Goal: Task Accomplishment & Management: Use online tool/utility

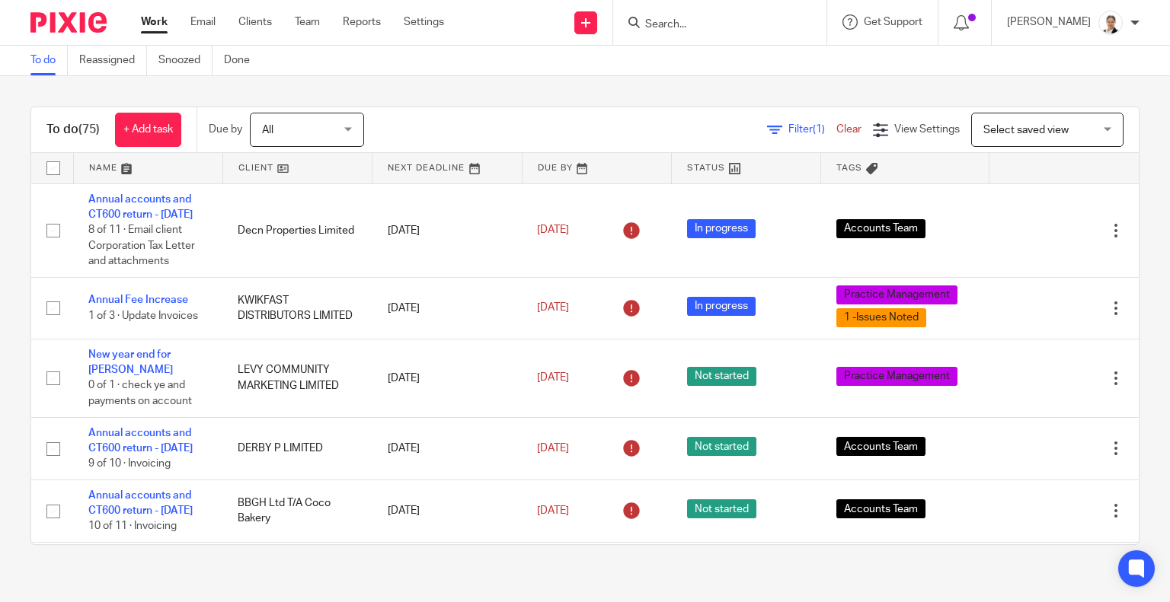
click at [740, 24] on input "Search" at bounding box center [712, 25] width 137 height 14
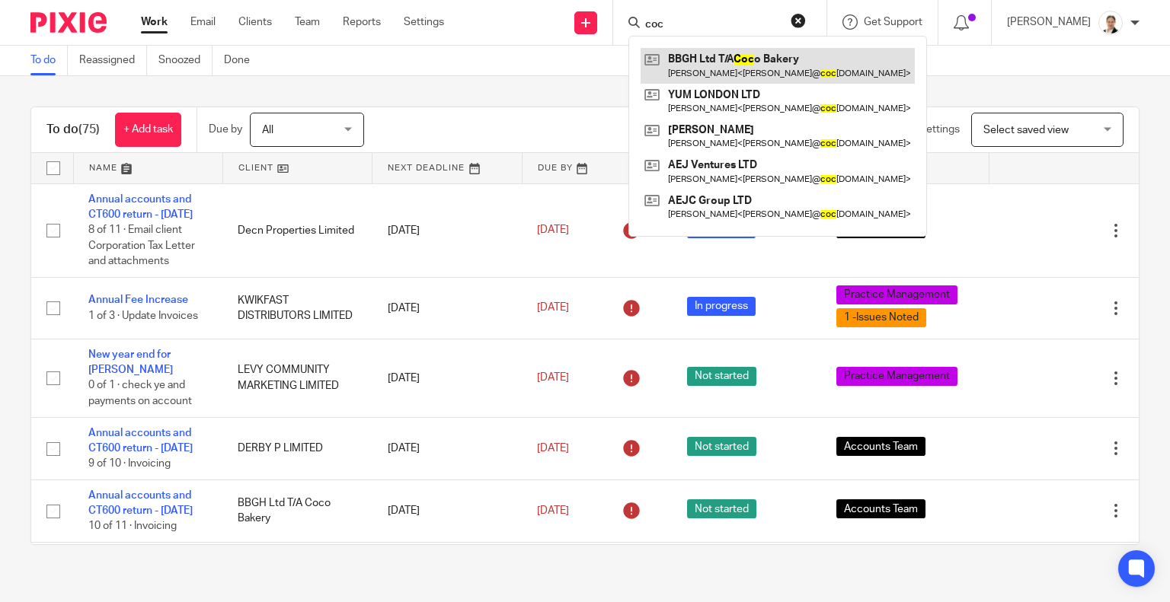
type input "coc"
click at [742, 57] on link at bounding box center [778, 65] width 274 height 35
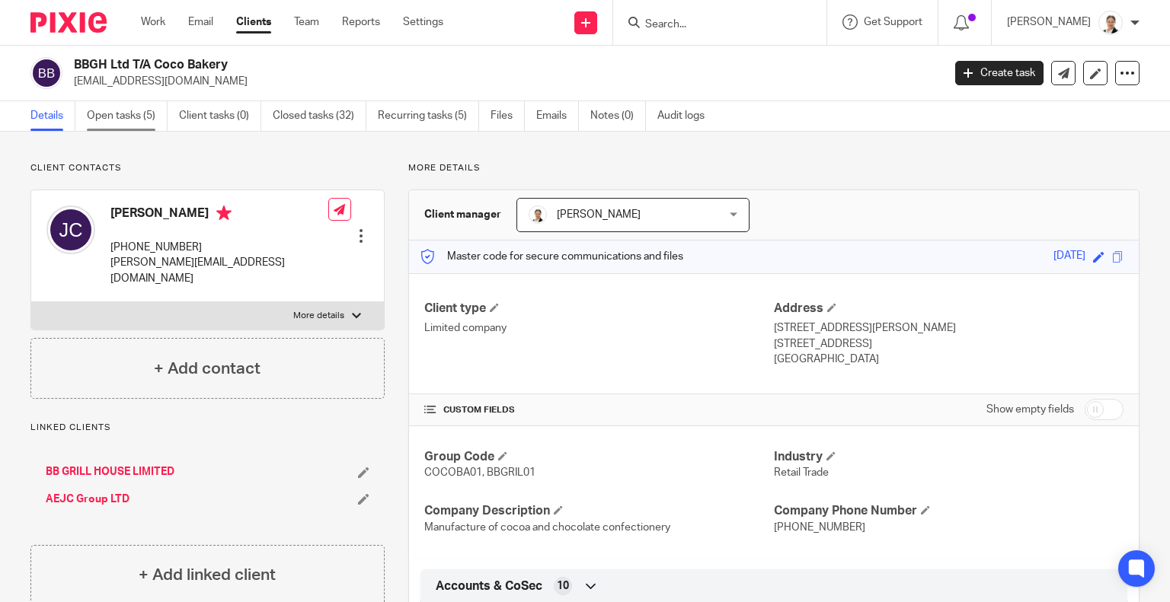
click at [142, 112] on link "Open tasks (5)" at bounding box center [127, 116] width 81 height 30
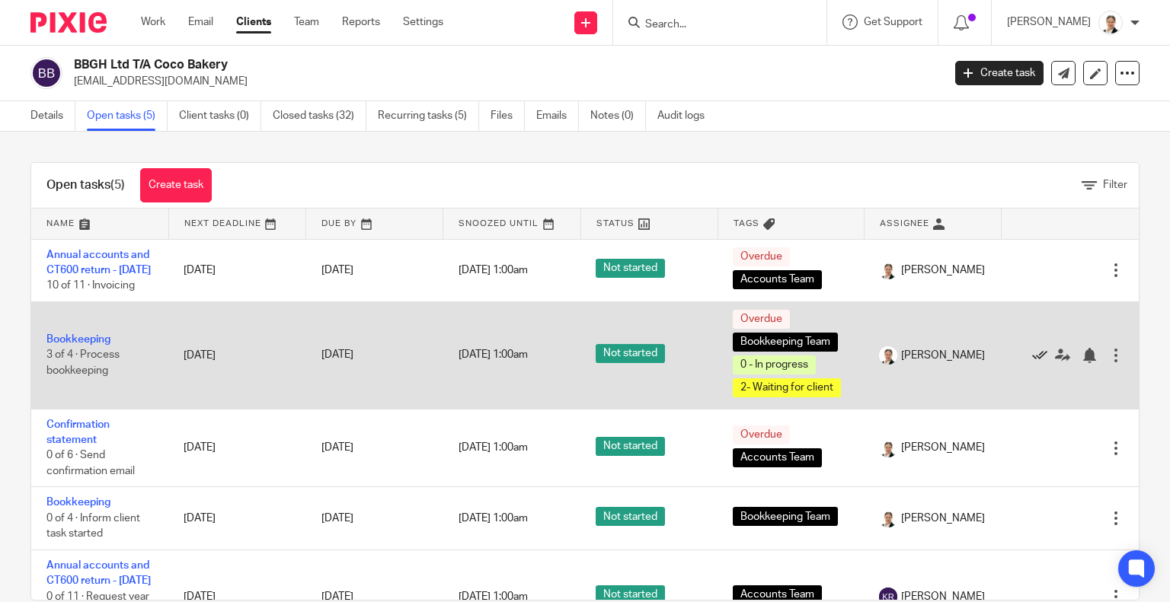
click at [1032, 363] on icon at bounding box center [1039, 355] width 15 height 15
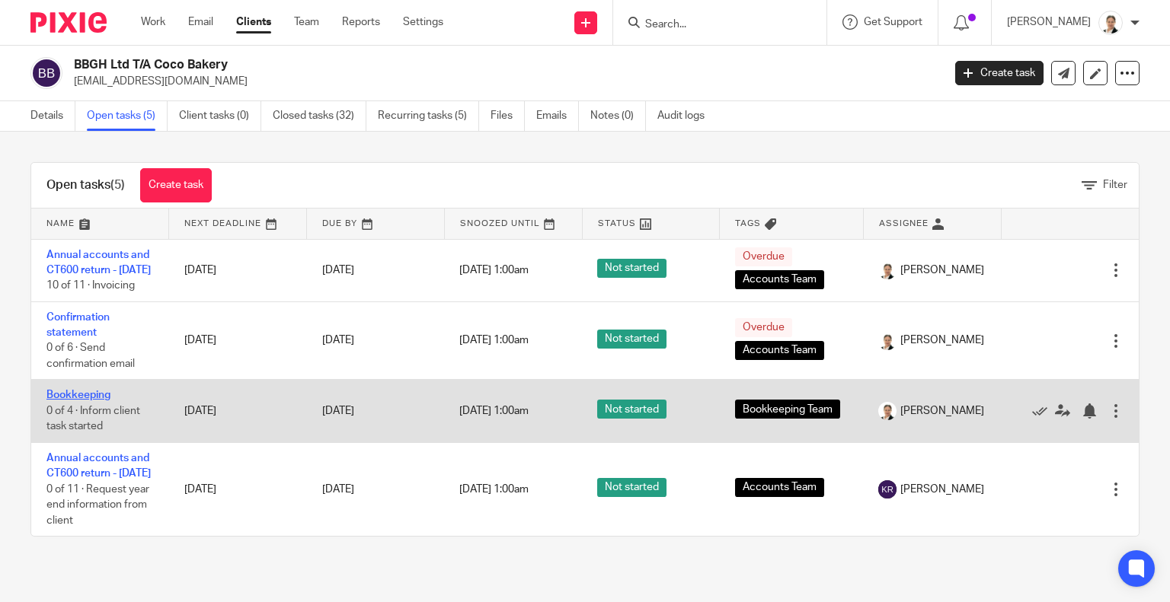
click at [69, 401] on link "Bookkeeping" at bounding box center [78, 395] width 64 height 11
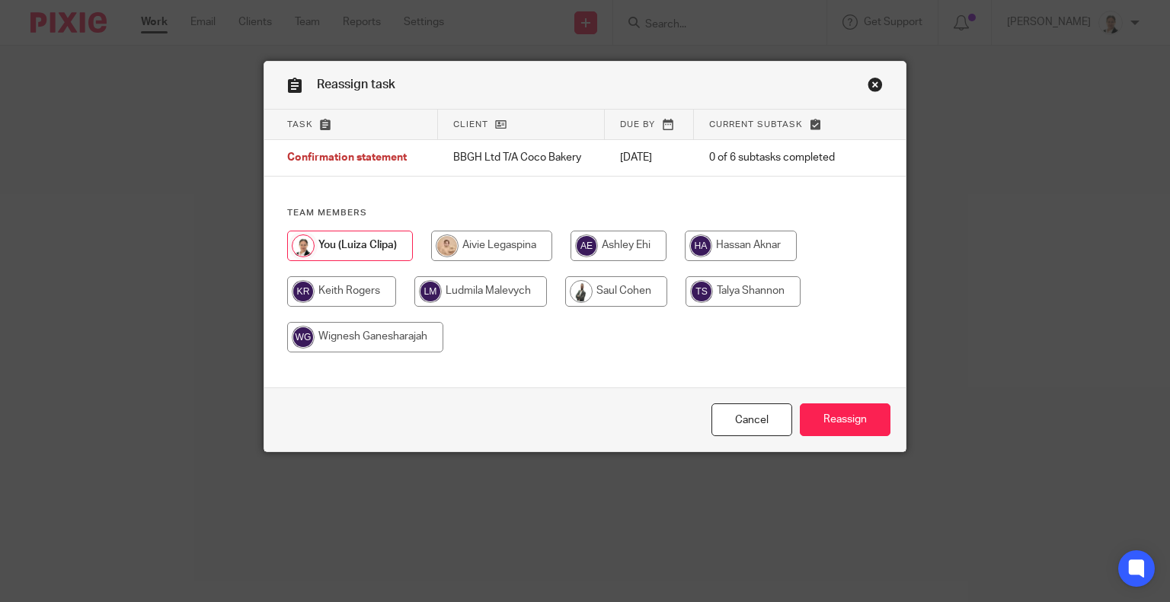
click at [777, 241] on input "radio" at bounding box center [741, 246] width 112 height 30
radio input "true"
click at [826, 420] on input "Reassign" at bounding box center [845, 420] width 91 height 33
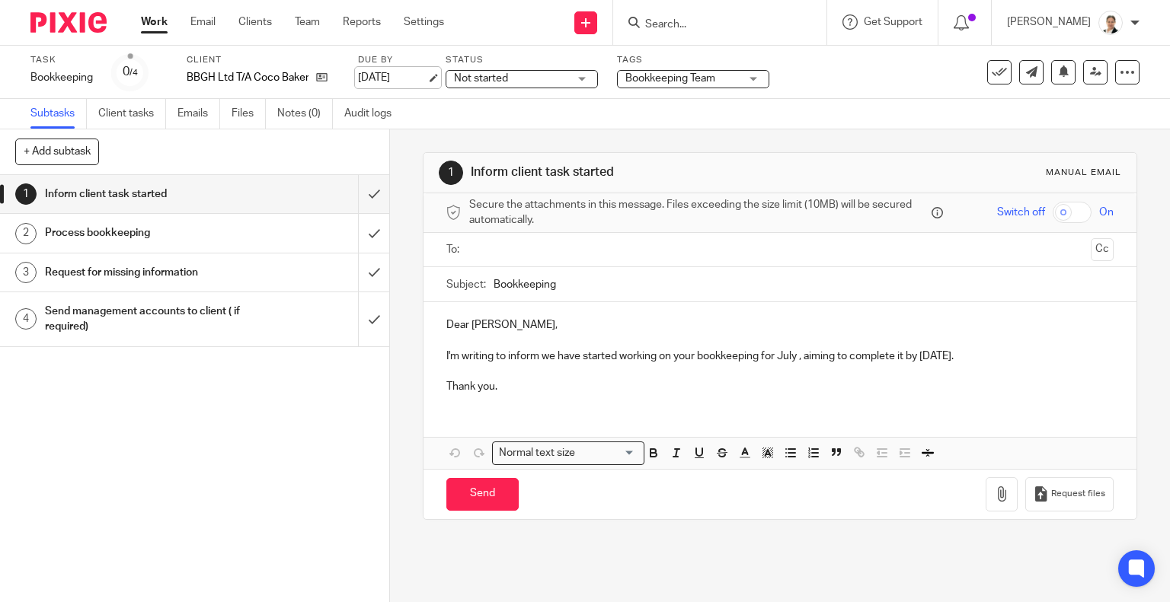
click at [427, 78] on link "[DATE]" at bounding box center [392, 78] width 69 height 16
click at [923, 353] on p "I'm writing to inform we have started working on your bookkeeping for July , ai…" at bounding box center [780, 356] width 668 height 15
drag, startPoint x: 921, startPoint y: 353, endPoint x: 929, endPoint y: 351, distance: 8.5
click at [929, 351] on p "I'm writing to inform we have started working on your bookkeeping for July , ai…" at bounding box center [780, 356] width 668 height 15
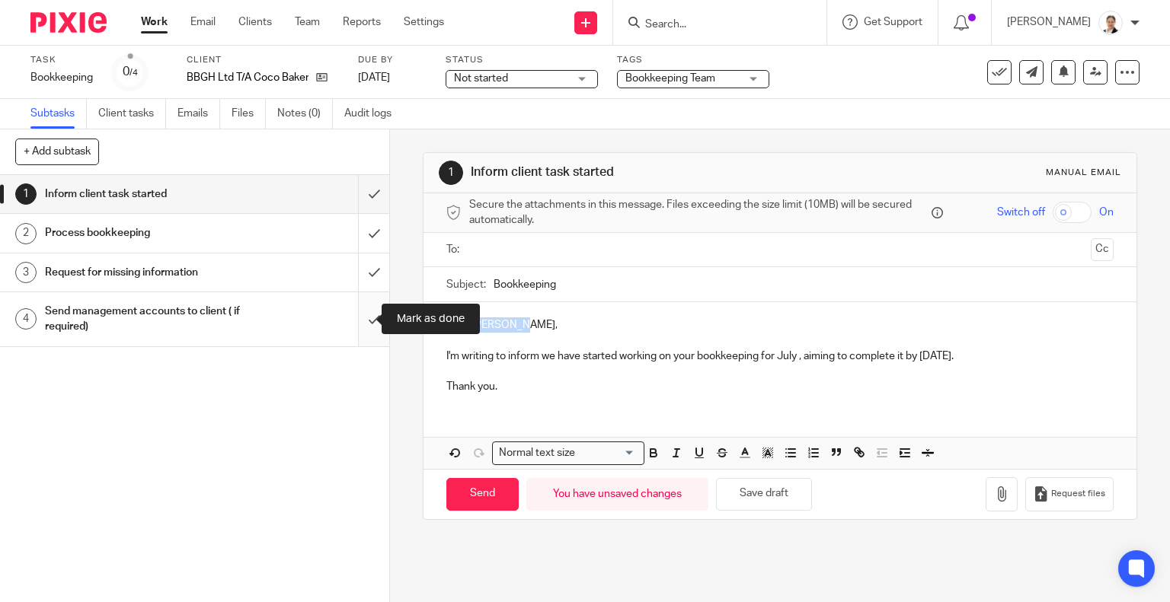
drag, startPoint x: 521, startPoint y: 324, endPoint x: 371, endPoint y: 316, distance: 150.2
click at [371, 316] on div "+ Add subtask Cancel + Add 1 Inform client task started 2 Process bookkeeping 3…" at bounding box center [585, 365] width 1170 height 473
drag, startPoint x: 759, startPoint y: 353, endPoint x: 794, endPoint y: 355, distance: 34.4
click at [794, 355] on p "I'm writing to inform we have started working on your bookkeeping for July , ai…" at bounding box center [780, 356] width 668 height 15
copy p "for July"
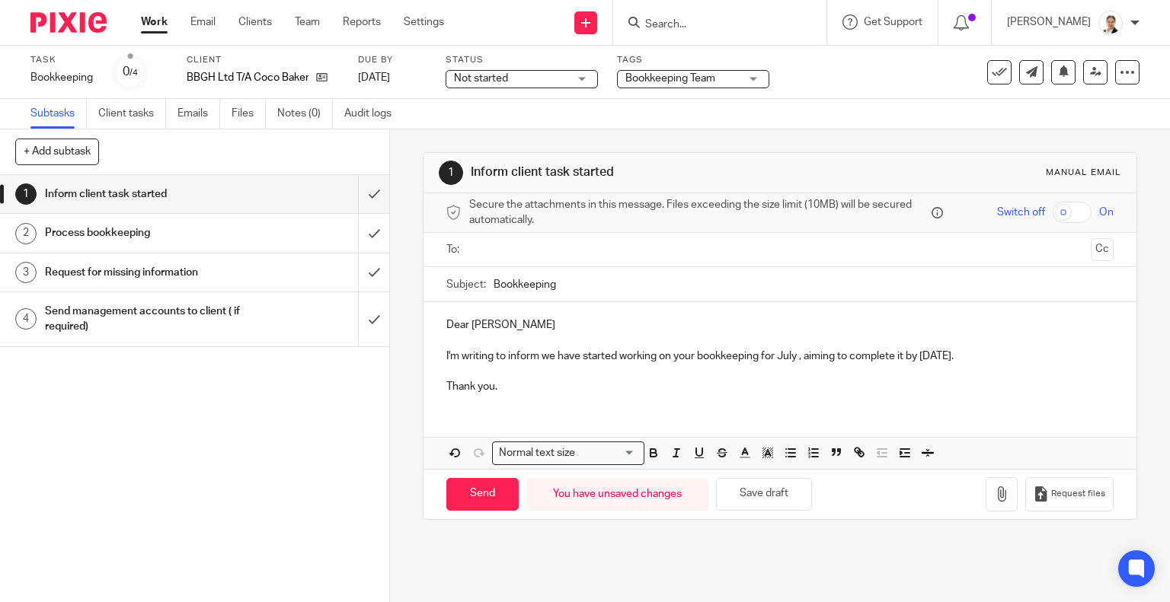
click at [569, 292] on input "Bookkeeping" at bounding box center [804, 284] width 621 height 34
paste input "for July"
type input "Bookkeeping for July"
click at [1015, 356] on p "I'm writing to inform we have started working on your bookkeeping for July , ai…" at bounding box center [780, 356] width 668 height 15
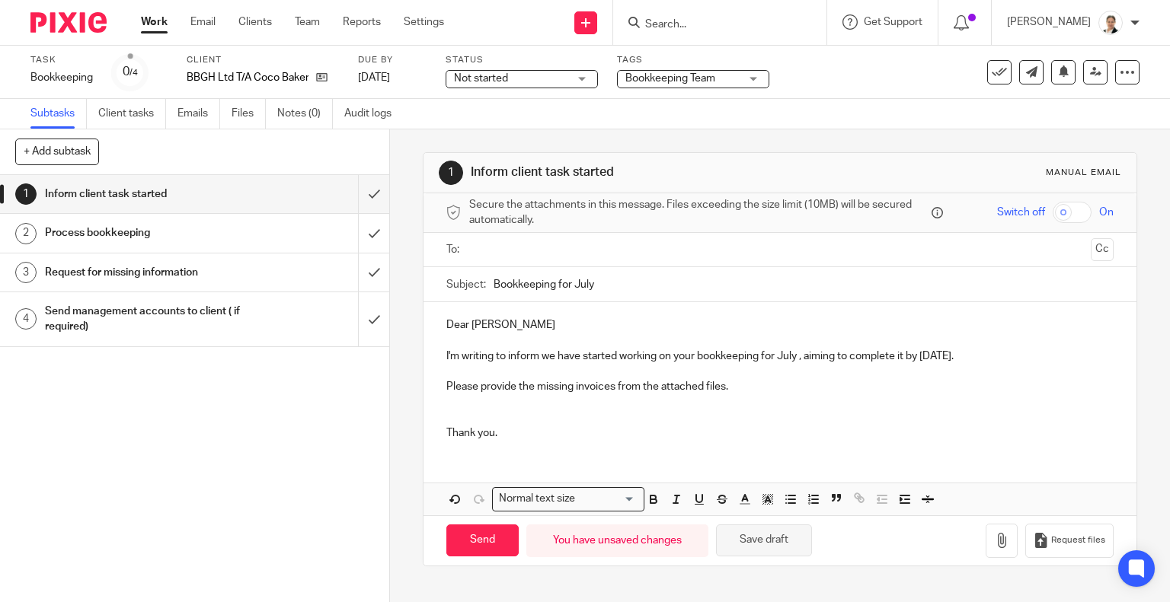
click at [756, 537] on button "Save draft" at bounding box center [764, 541] width 96 height 33
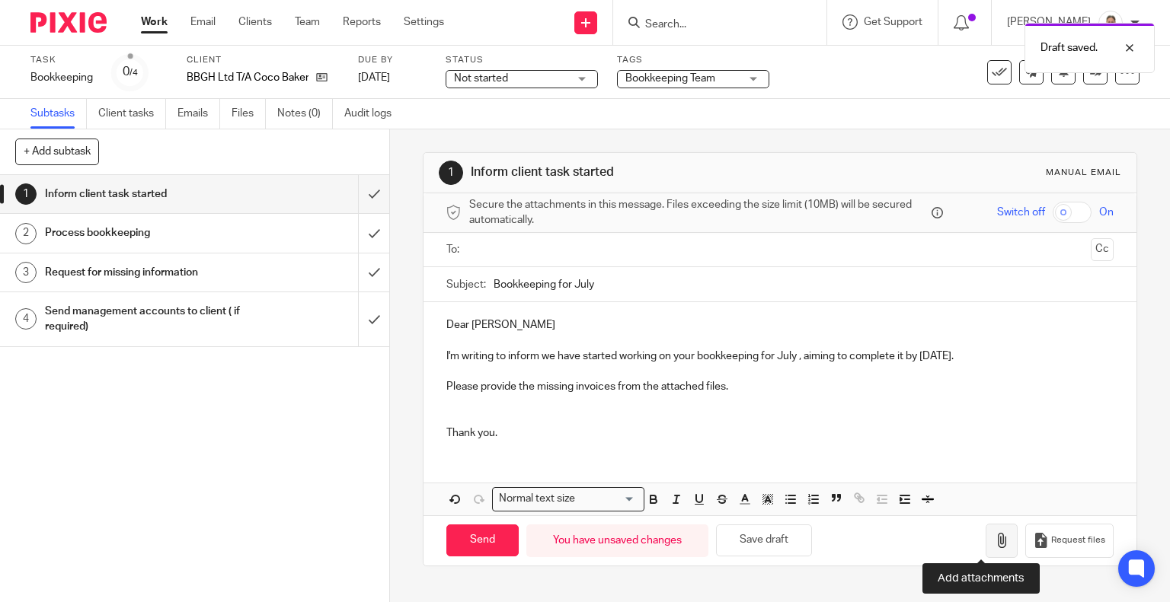
click at [994, 538] on icon "button" at bounding box center [1001, 540] width 15 height 15
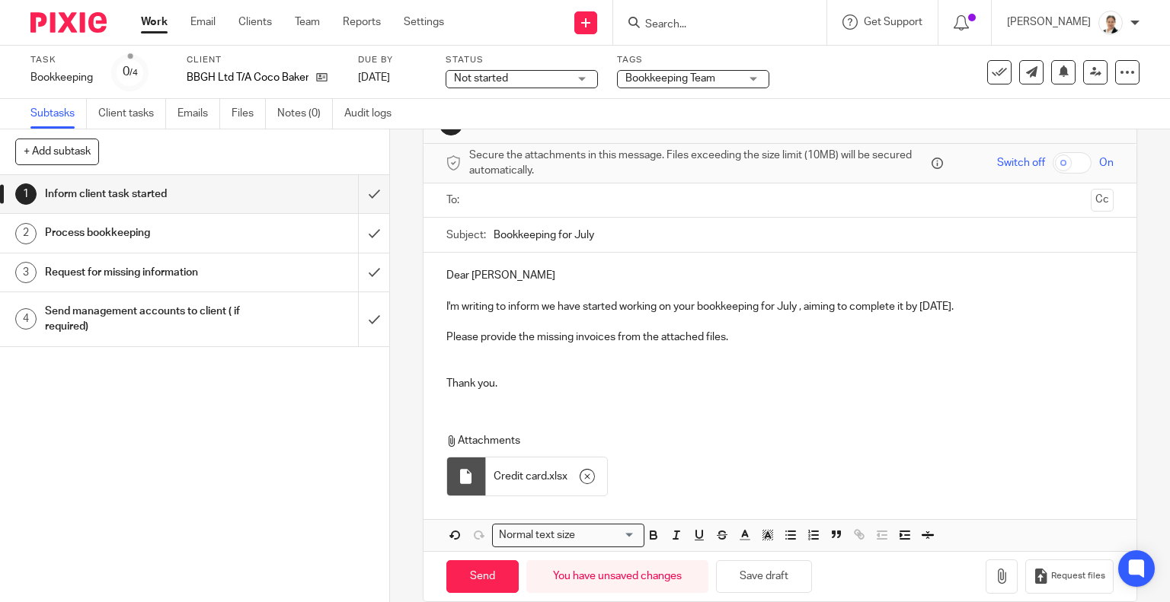
scroll to position [69, 0]
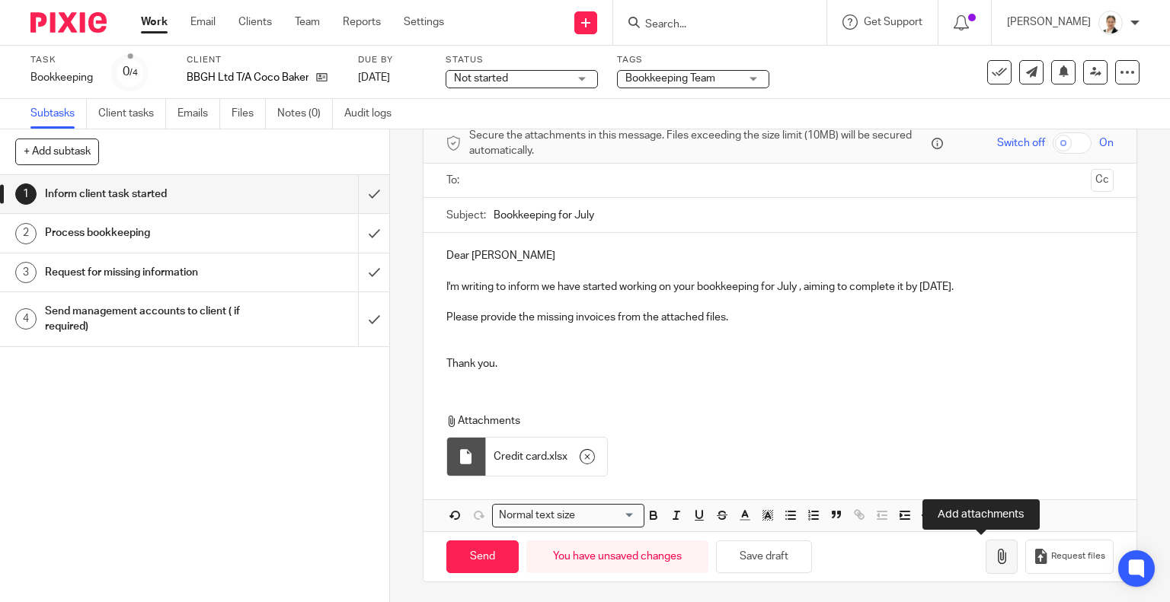
click at [994, 554] on icon "button" at bounding box center [1001, 556] width 15 height 15
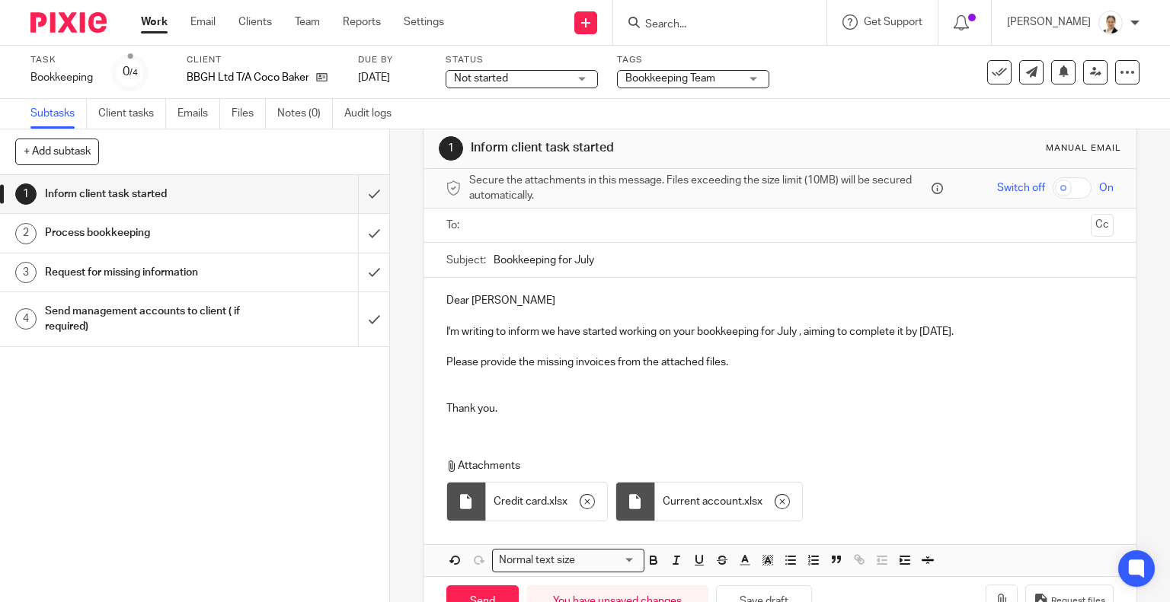
scroll to position [0, 0]
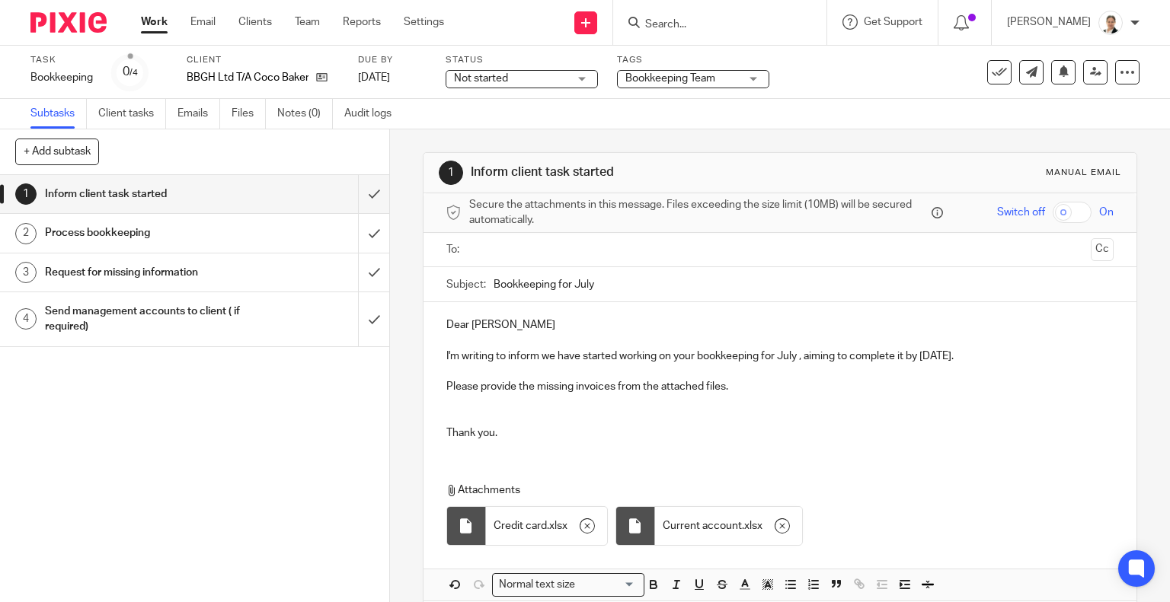
click at [493, 255] on input "text" at bounding box center [780, 250] width 610 height 18
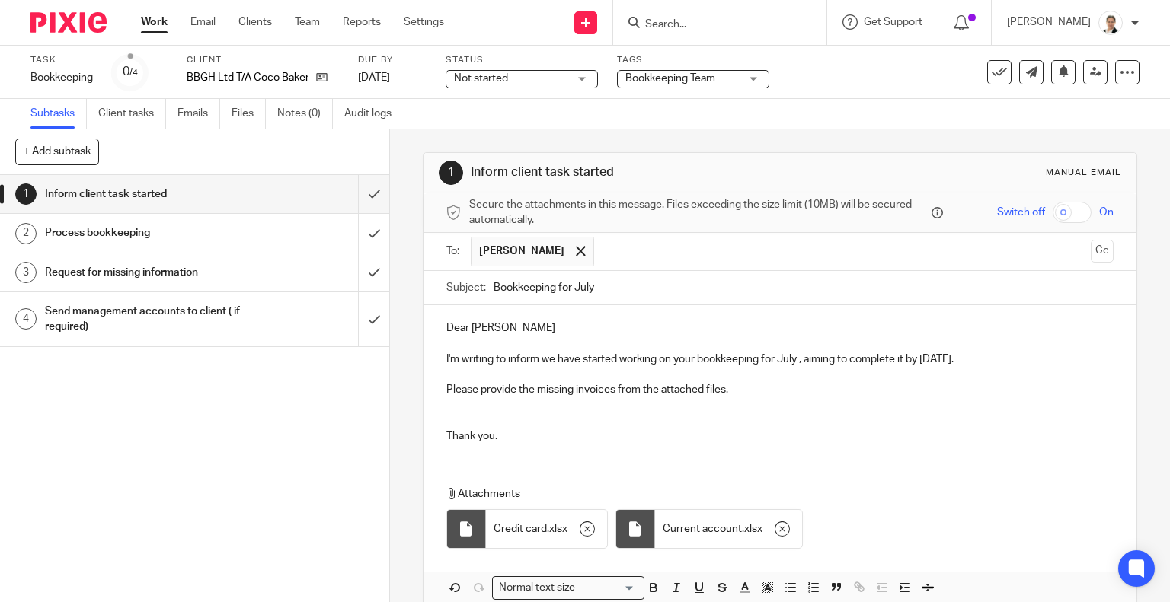
click at [615, 258] on input "text" at bounding box center [843, 252] width 483 height 30
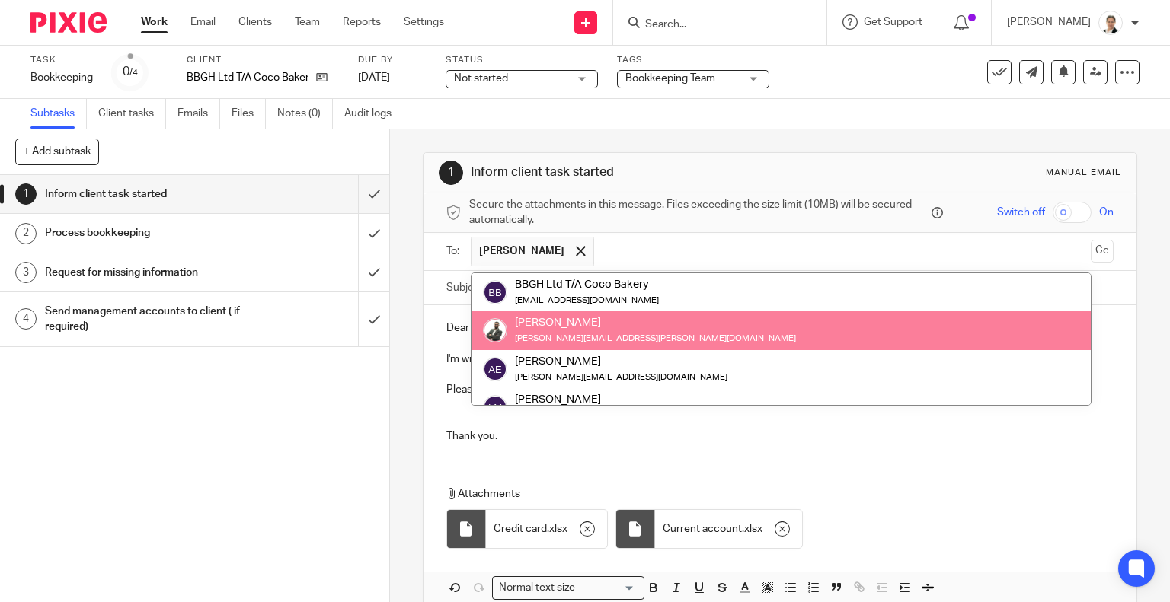
paste input "admin@cocobakery.co.uk"
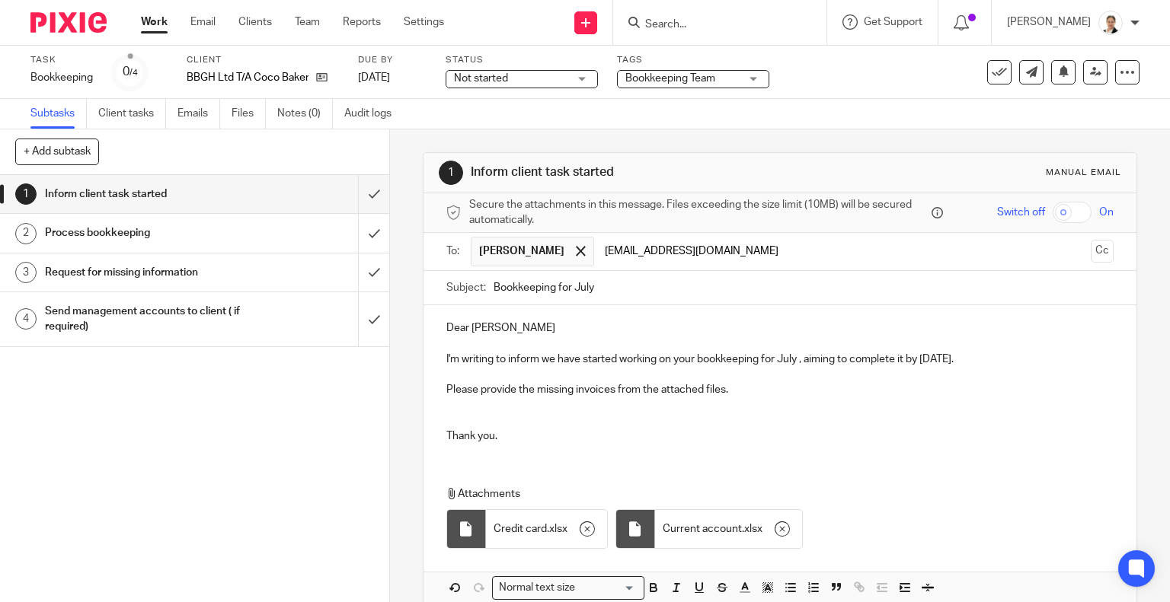
type input "admin@cocobakery.co.uk"
click at [728, 411] on p at bounding box center [780, 405] width 668 height 15
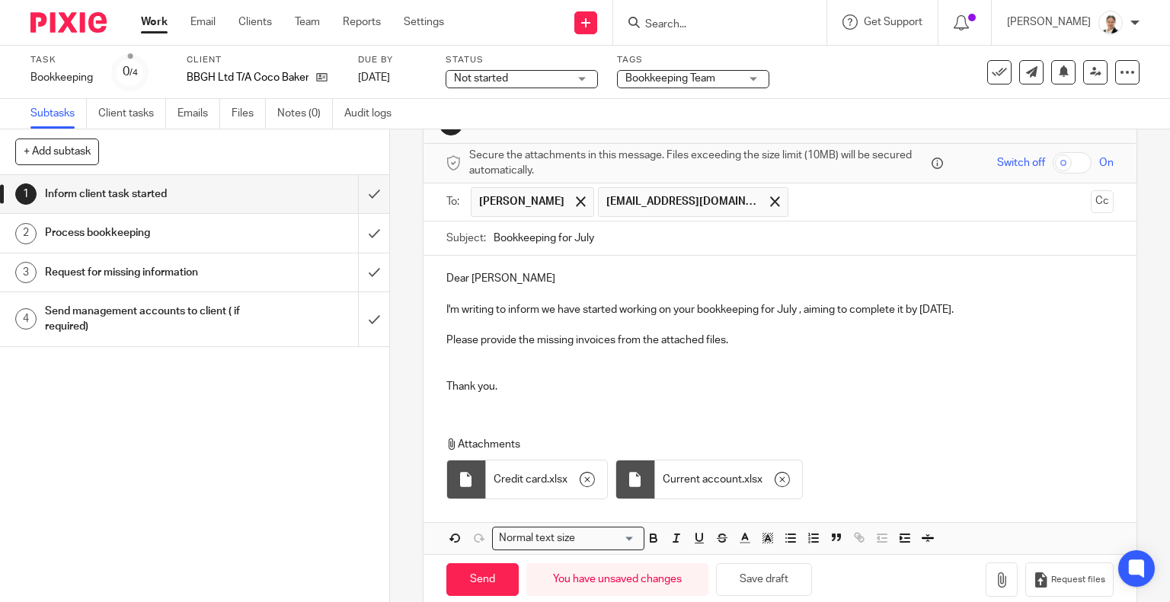
scroll to position [72, 0]
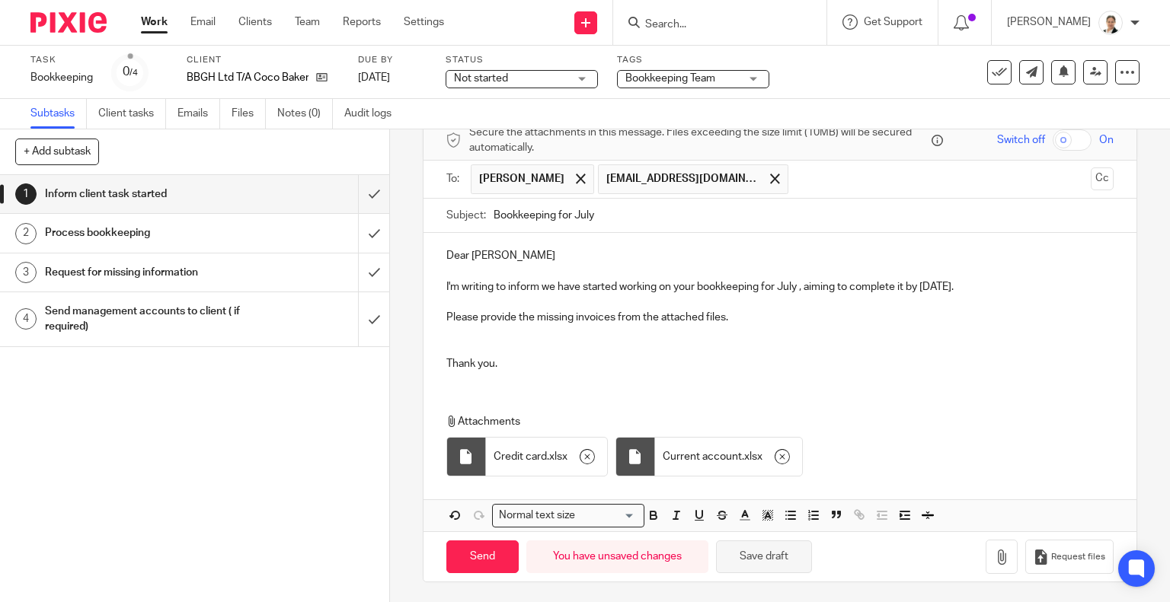
click at [772, 551] on button "Save draft" at bounding box center [764, 557] width 96 height 33
click at [463, 559] on input "Send" at bounding box center [482, 557] width 72 height 33
type input "Sent"
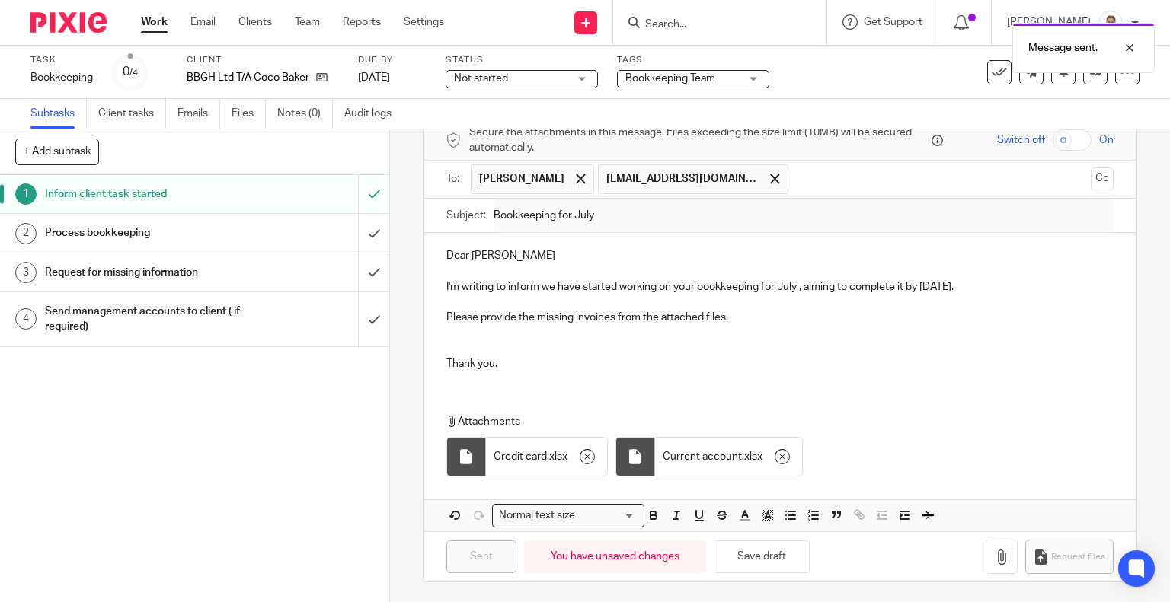
click at [232, 219] on link "2 Process bookkeeping" at bounding box center [179, 233] width 358 height 38
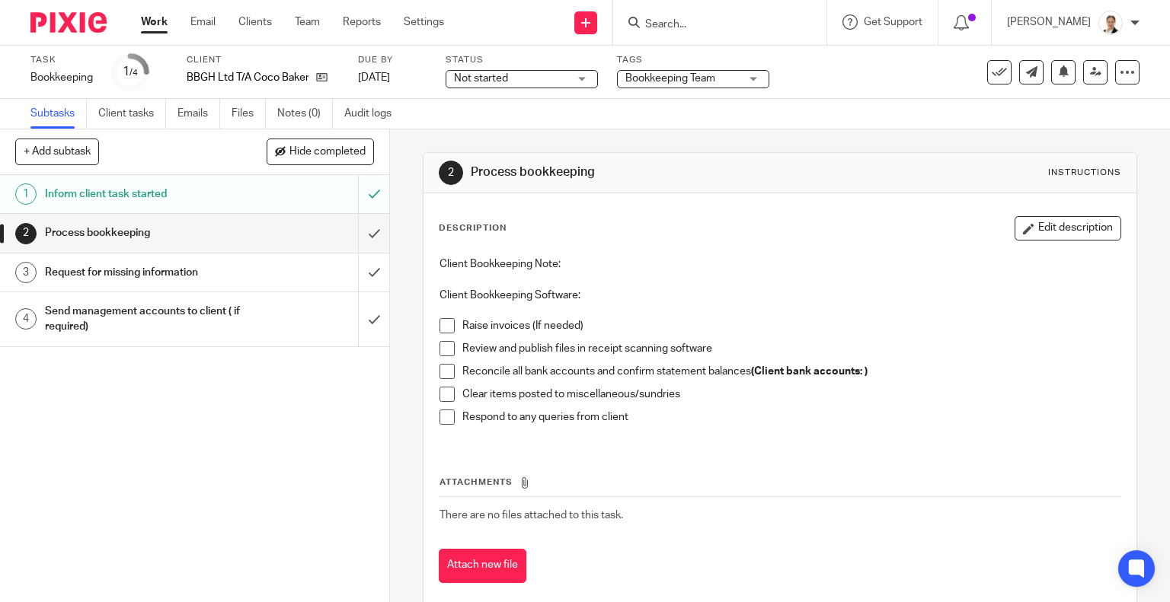
click at [446, 348] on span at bounding box center [446, 348] width 15 height 15
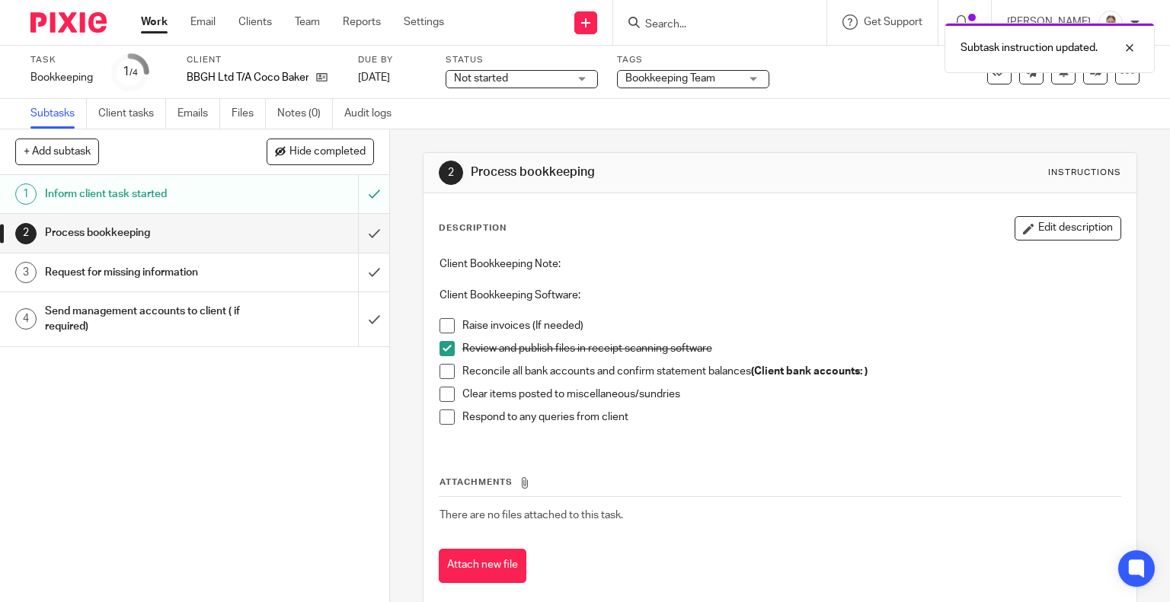
click at [440, 393] on span at bounding box center [446, 394] width 15 height 15
click at [440, 417] on span at bounding box center [446, 417] width 15 height 15
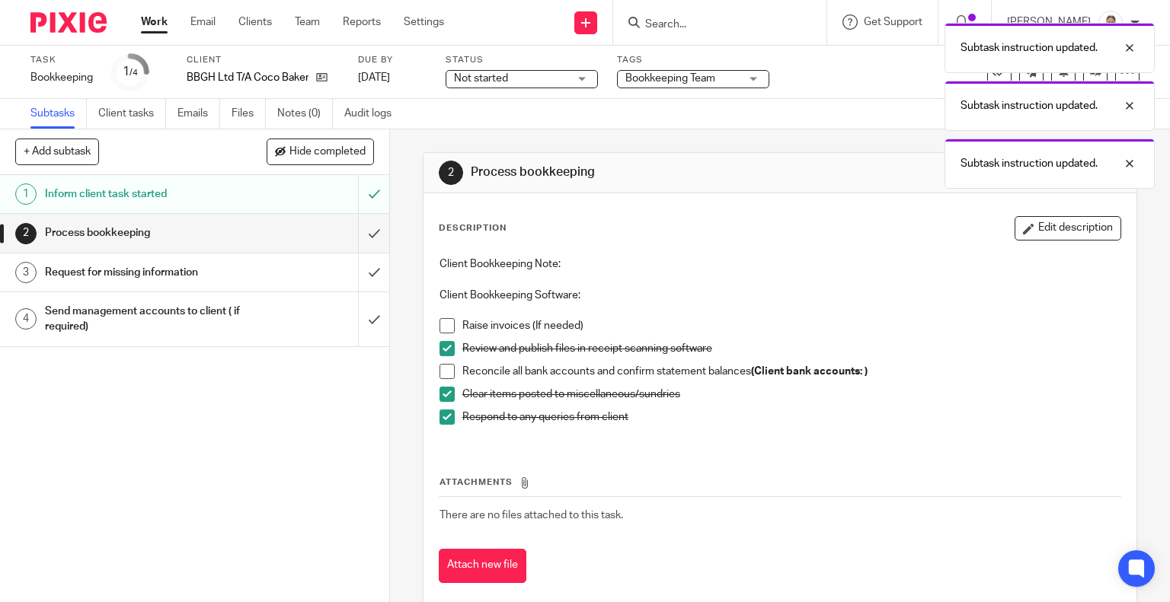
click at [184, 258] on link "3 Request for missing information" at bounding box center [179, 273] width 358 height 38
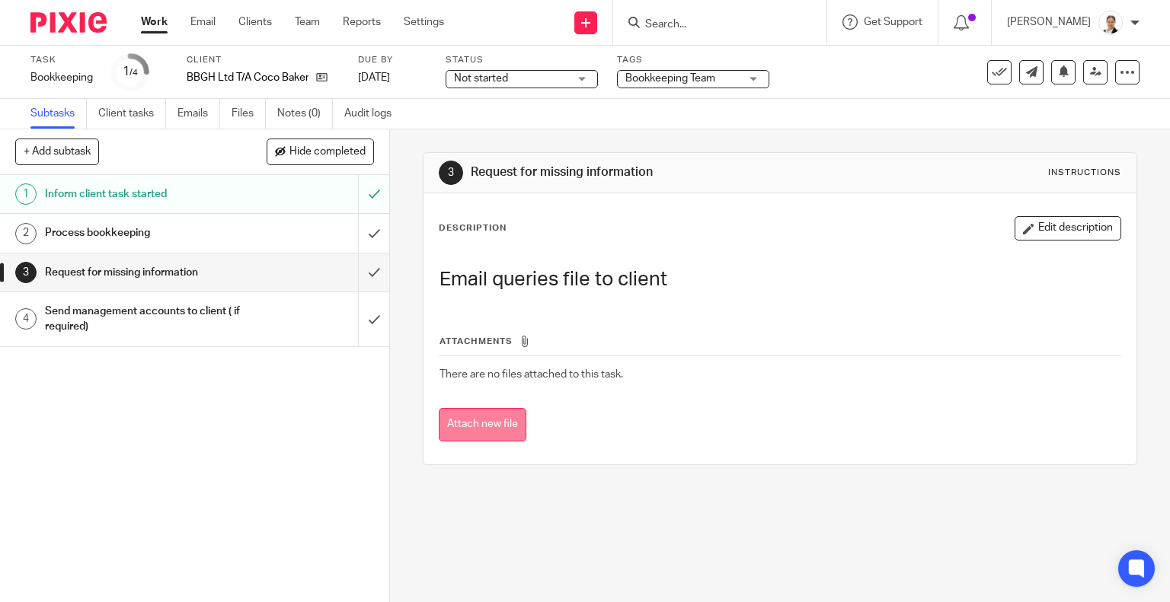
click at [483, 419] on button "Attach new file" at bounding box center [483, 425] width 88 height 34
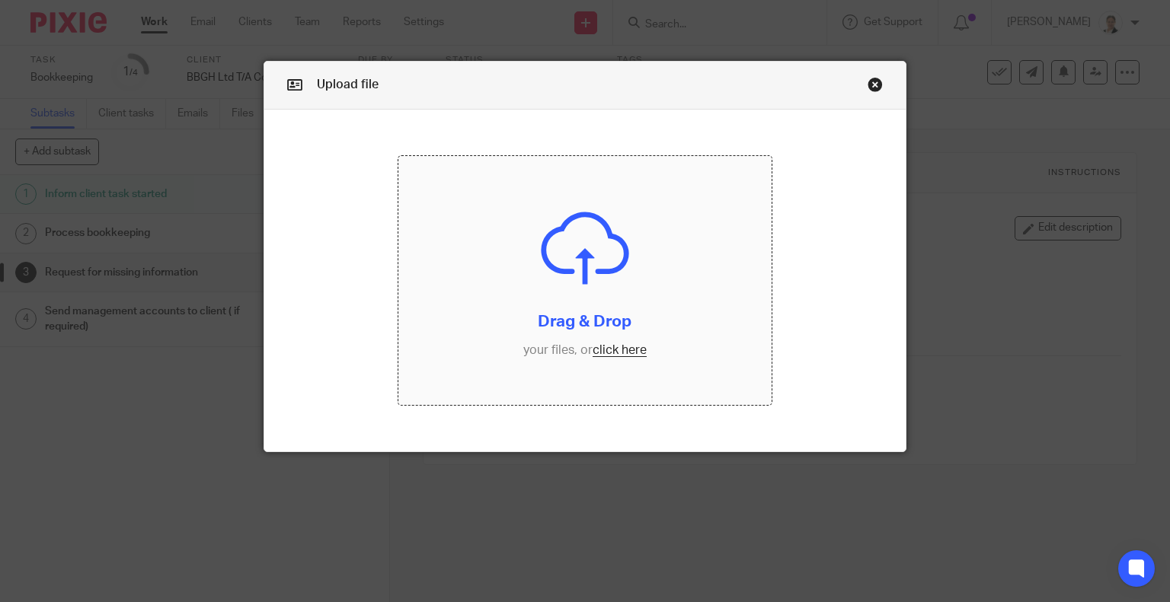
click at [628, 350] on input "file" at bounding box center [584, 280] width 373 height 249
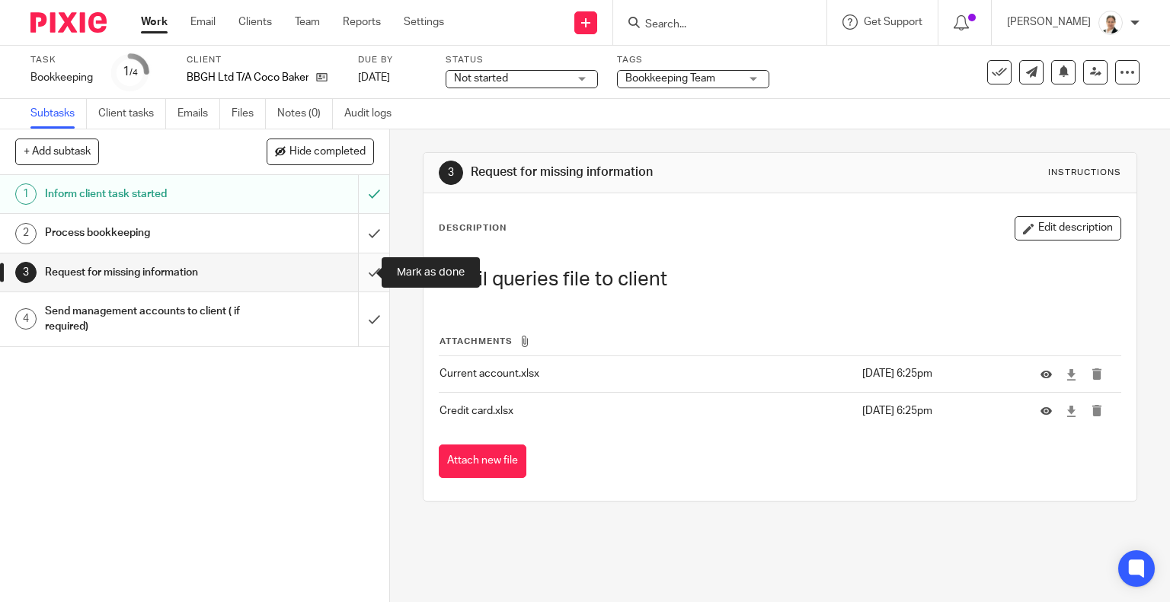
click at [360, 274] on input "submit" at bounding box center [194, 273] width 389 height 38
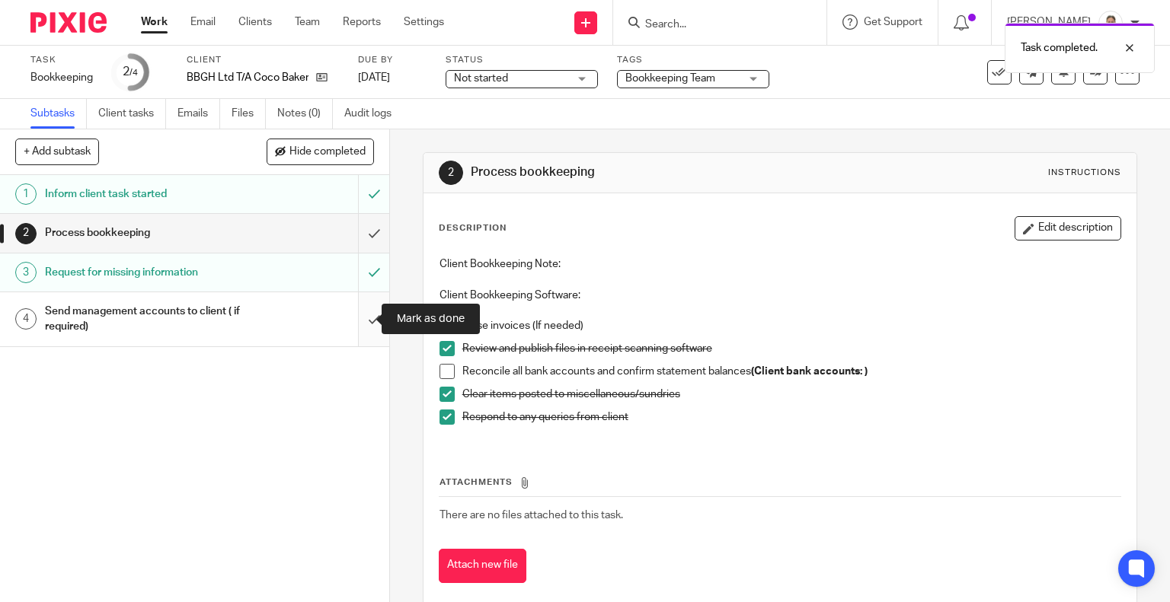
click at [356, 315] on input "submit" at bounding box center [194, 319] width 389 height 54
click at [537, 78] on span "Not started" at bounding box center [511, 79] width 114 height 16
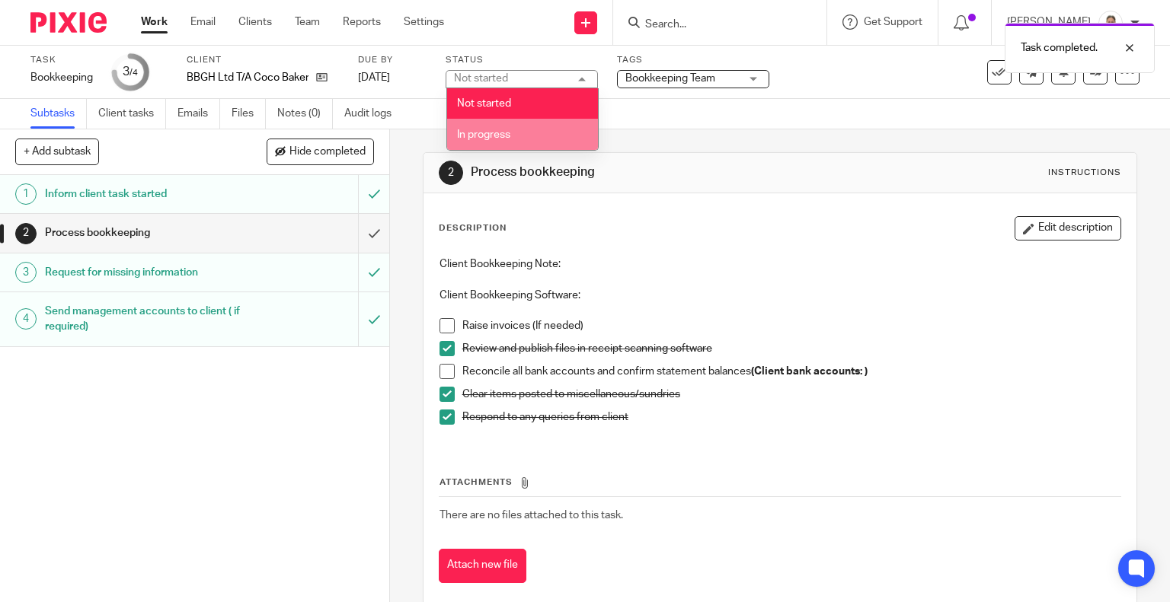
click at [500, 134] on span "In progress" at bounding box center [483, 134] width 53 height 11
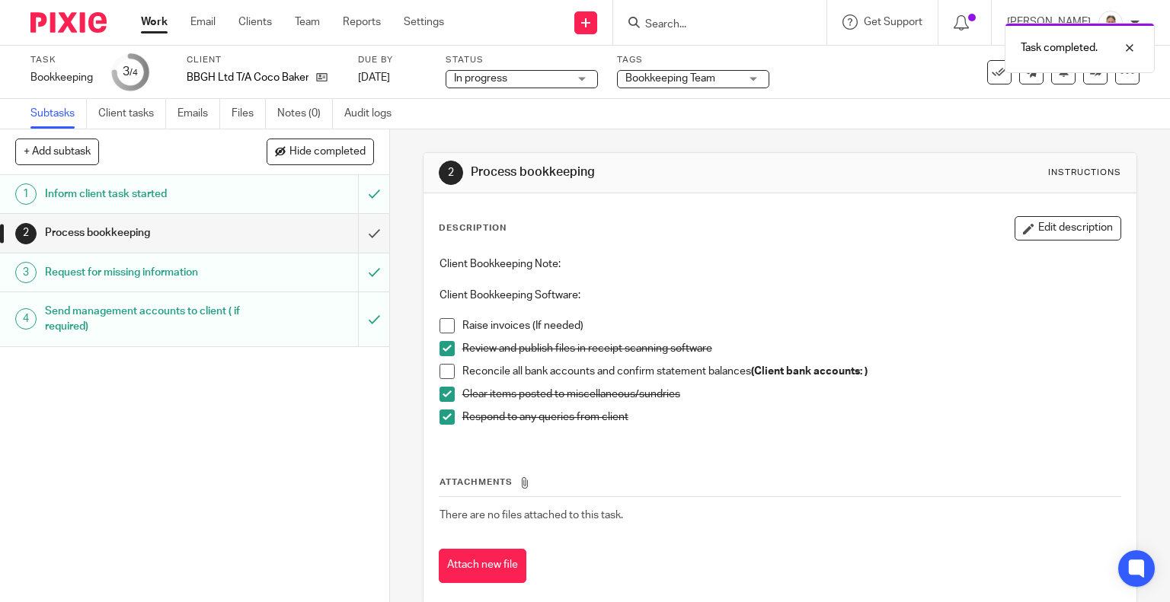
click at [666, 83] on span "Bookkeeping Team" at bounding box center [670, 78] width 90 height 11
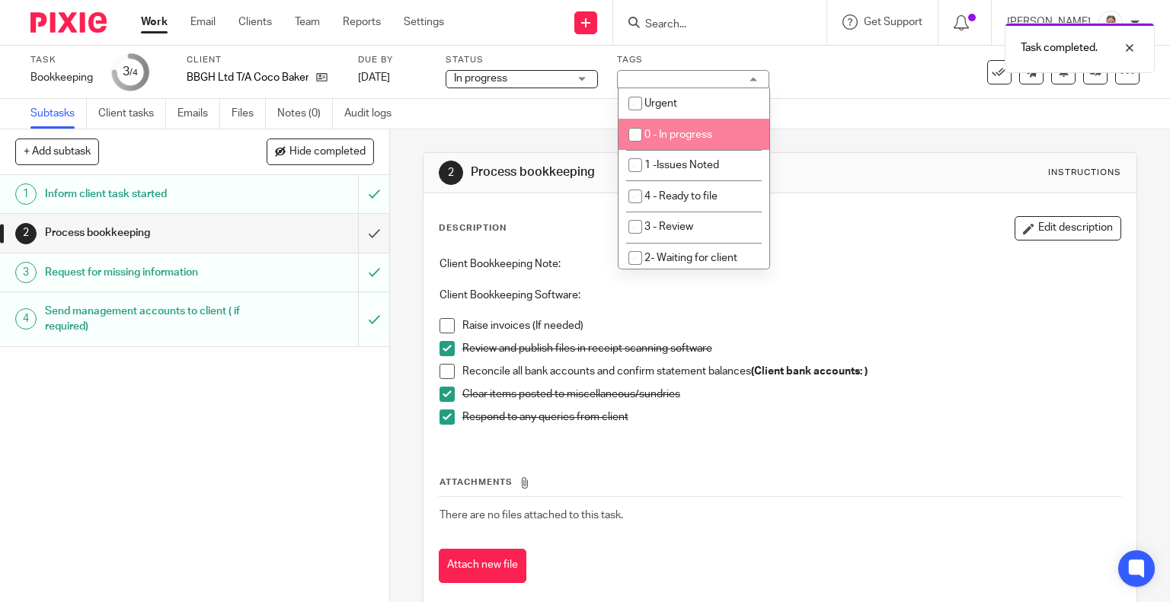
click at [699, 126] on li "0 - In progress" at bounding box center [693, 134] width 151 height 31
checkbox input "true"
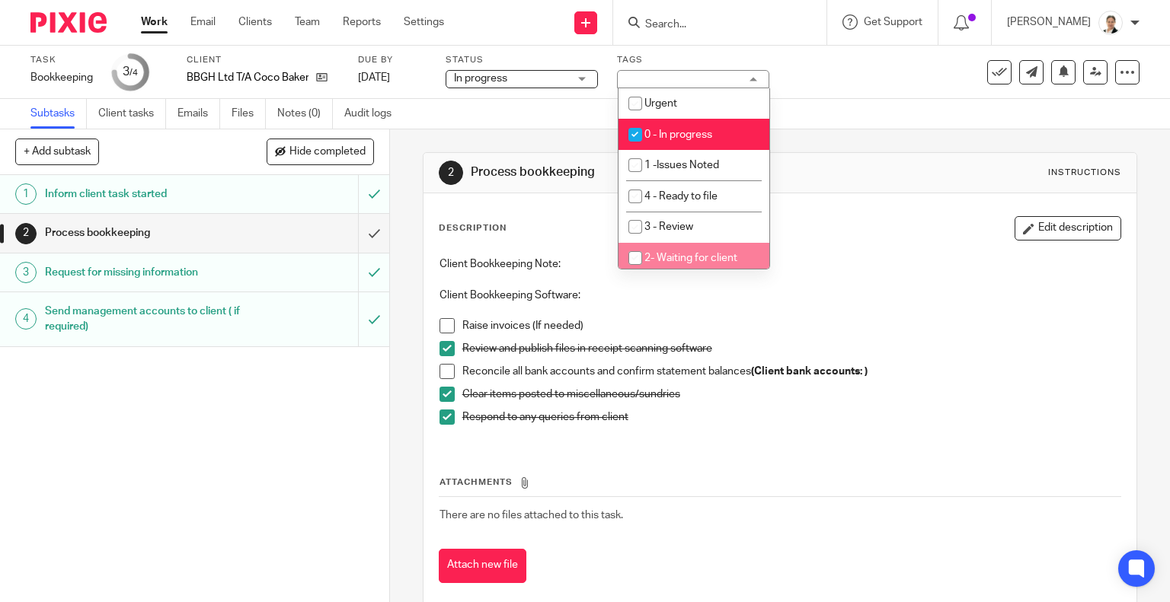
click at [686, 257] on span "2- Waiting for client" at bounding box center [690, 258] width 93 height 11
checkbox input "true"
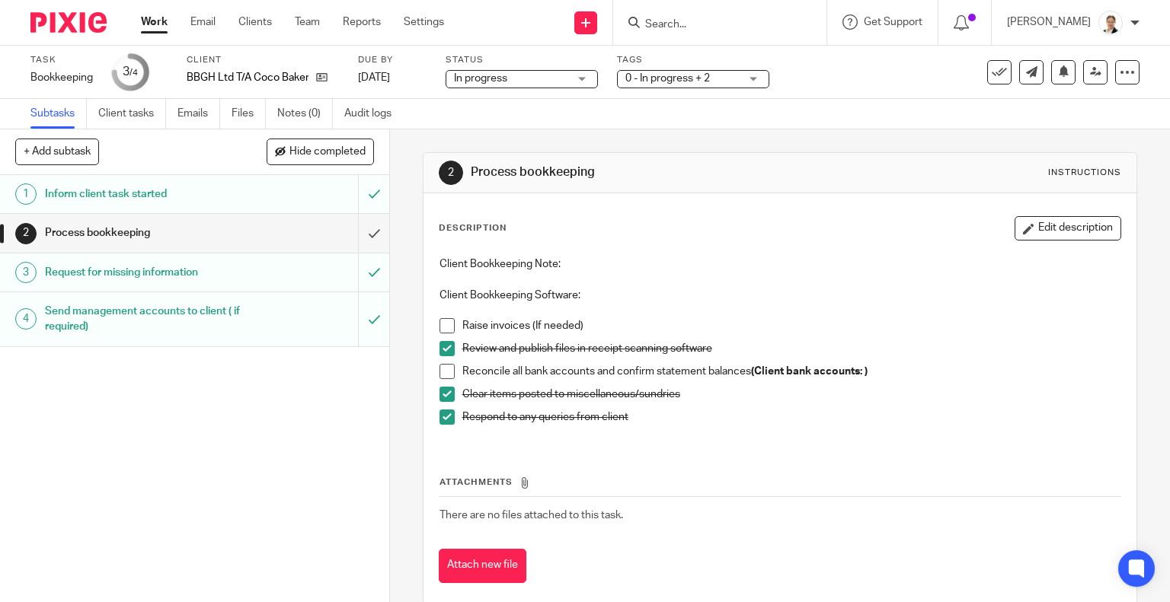
click at [152, 24] on link "Work" at bounding box center [154, 21] width 27 height 15
